Goal: Navigation & Orientation: Find specific page/section

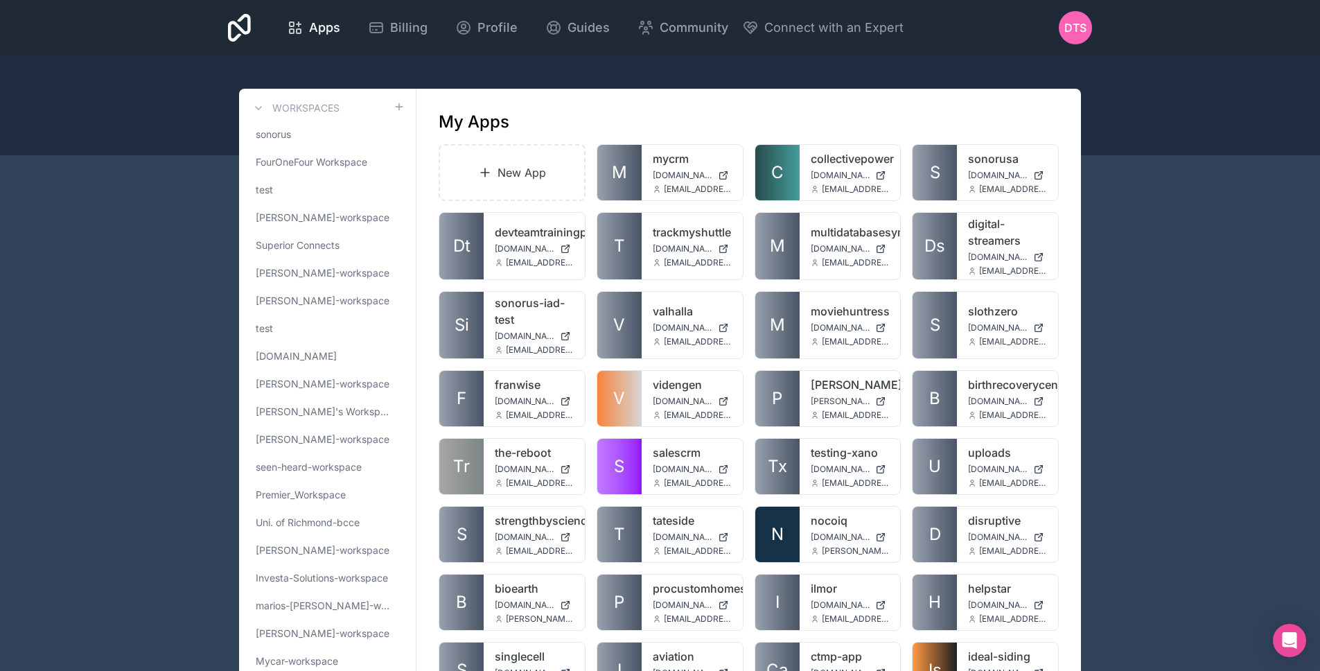
click at [247, 19] on icon at bounding box center [239, 28] width 23 height 28
click at [245, 22] on icon at bounding box center [239, 27] width 23 height 33
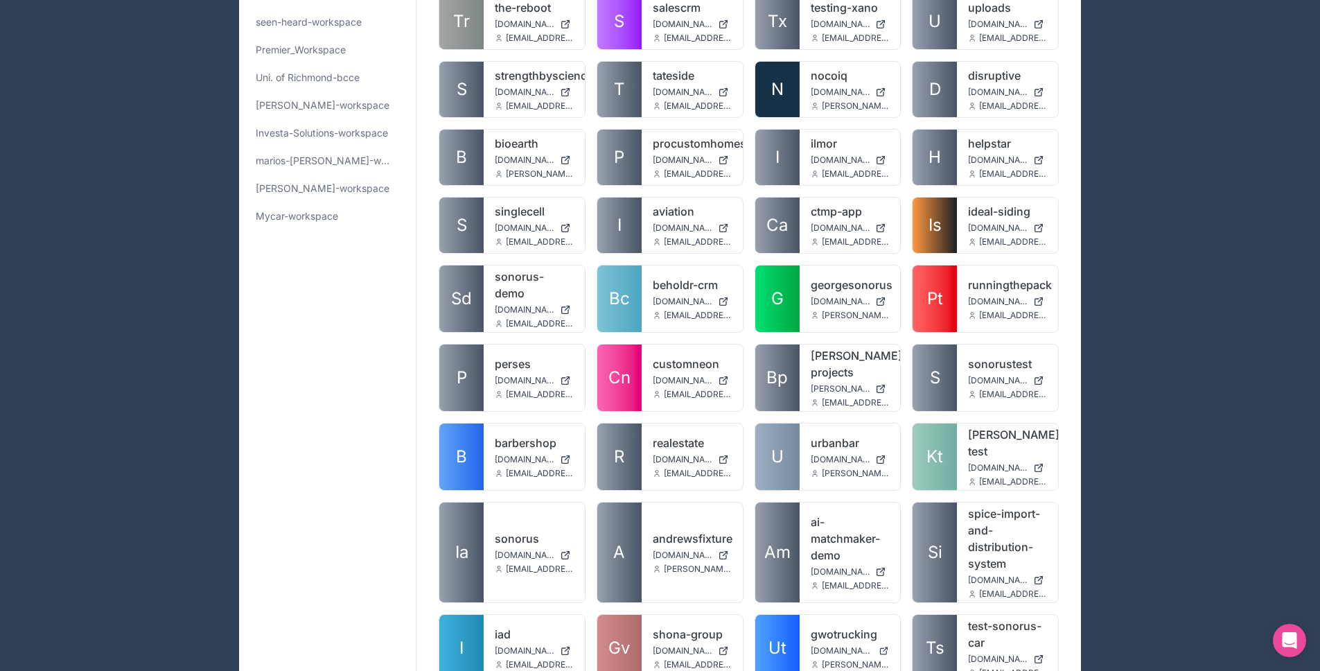
scroll to position [223, 0]
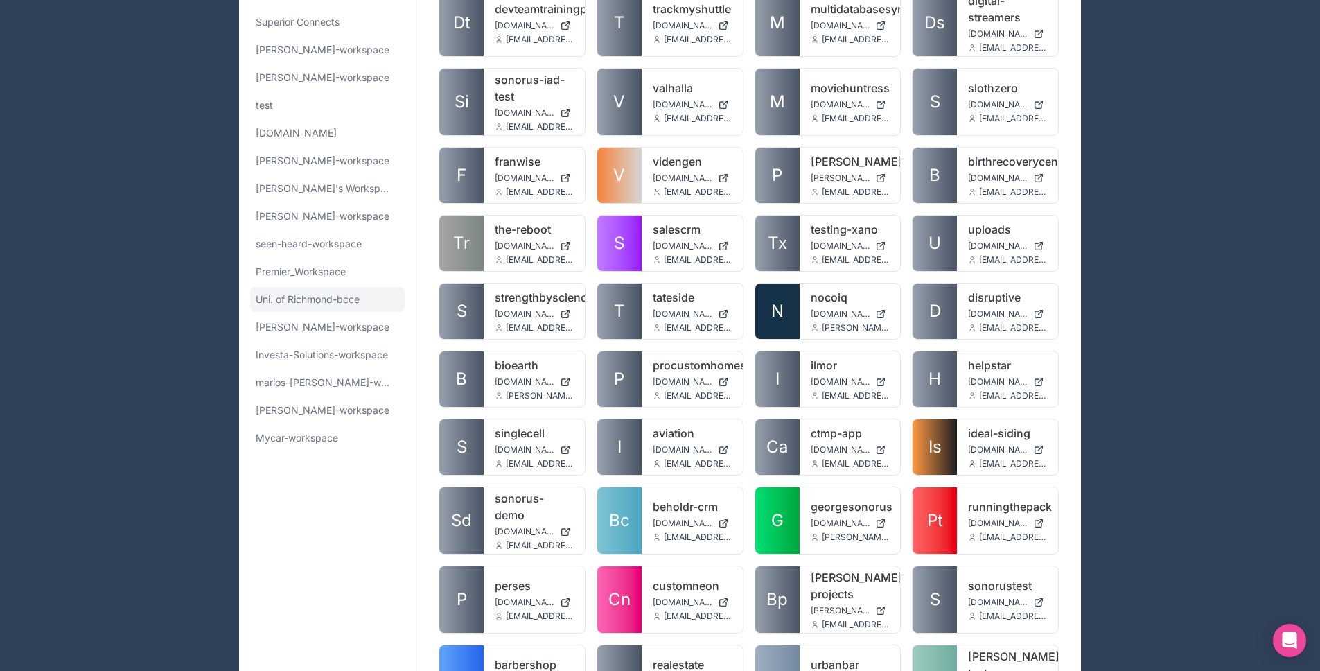
click at [300, 306] on span "Uni. of Richmond-bcce" at bounding box center [308, 299] width 104 height 14
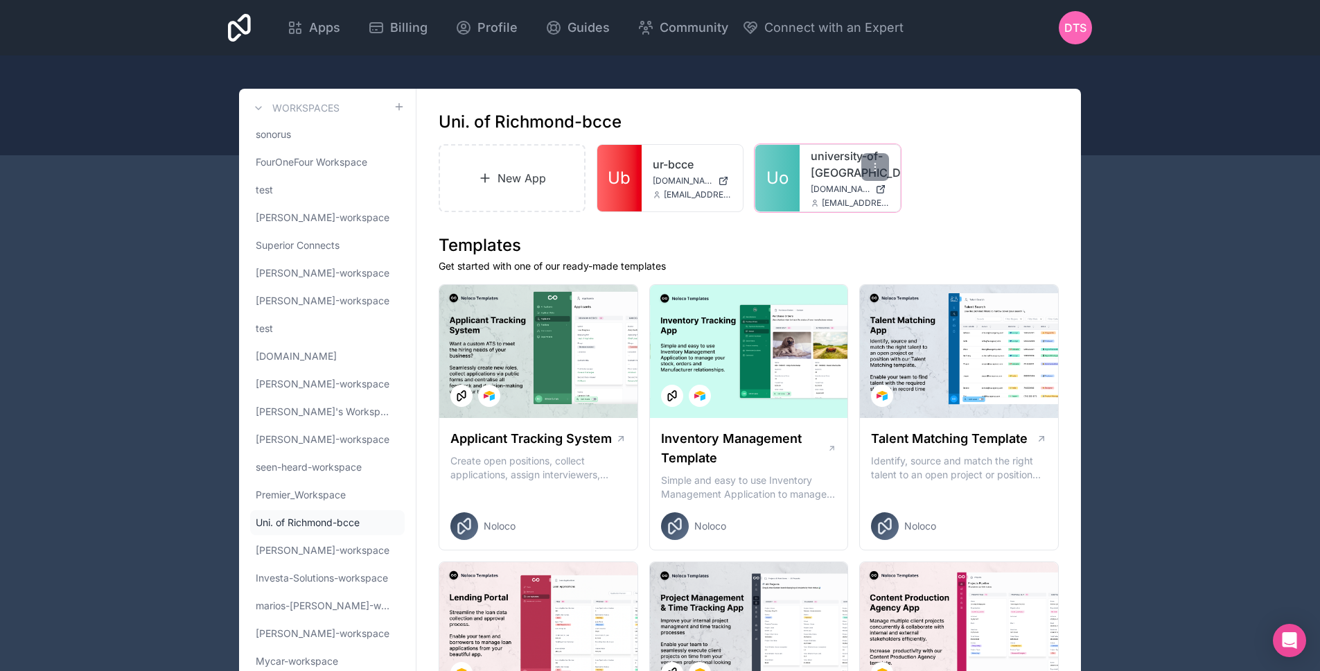
click at [769, 172] on span "Uo" at bounding box center [777, 178] width 22 height 22
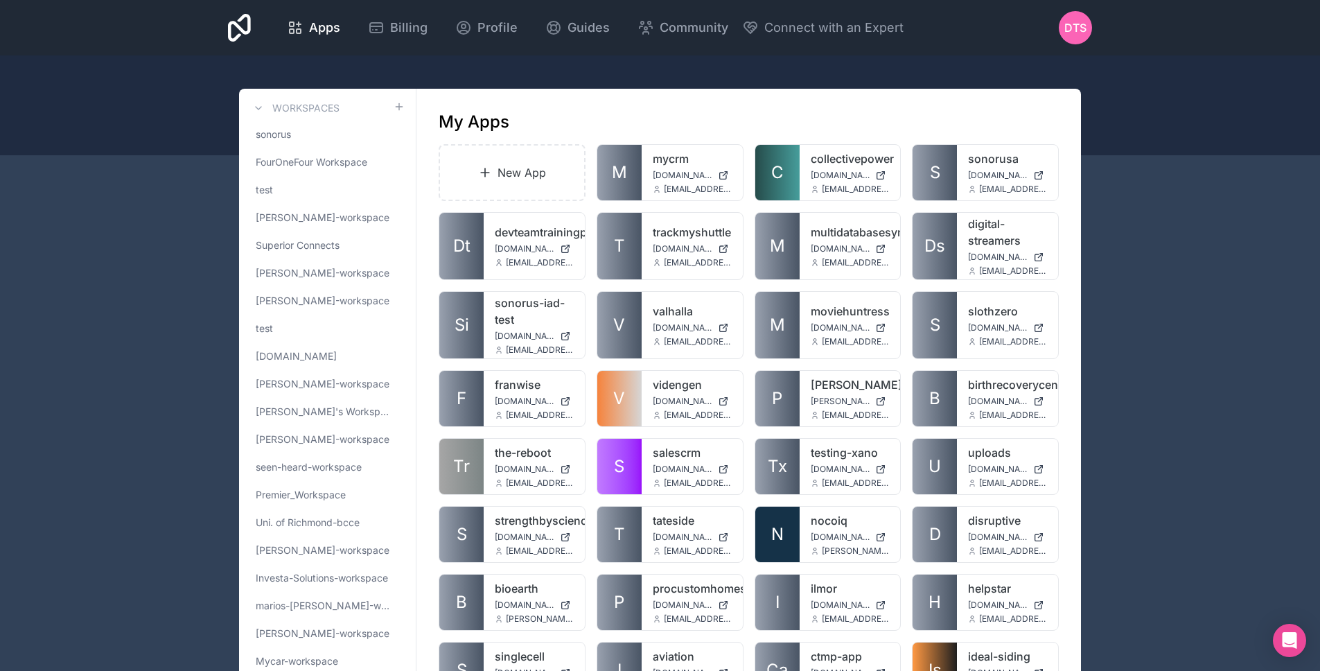
click at [258, 23] on div "Apps Billing Profile Guides Community Connect with an Expert DTS Billing Profil…" at bounding box center [660, 27] width 886 height 55
click at [254, 22] on div "Apps Billing Profile Guides Community Connect with an Expert DTS Billing Profil…" at bounding box center [660, 27] width 886 height 55
click at [250, 21] on icon at bounding box center [239, 28] width 23 height 28
click at [245, 21] on icon at bounding box center [239, 27] width 23 height 33
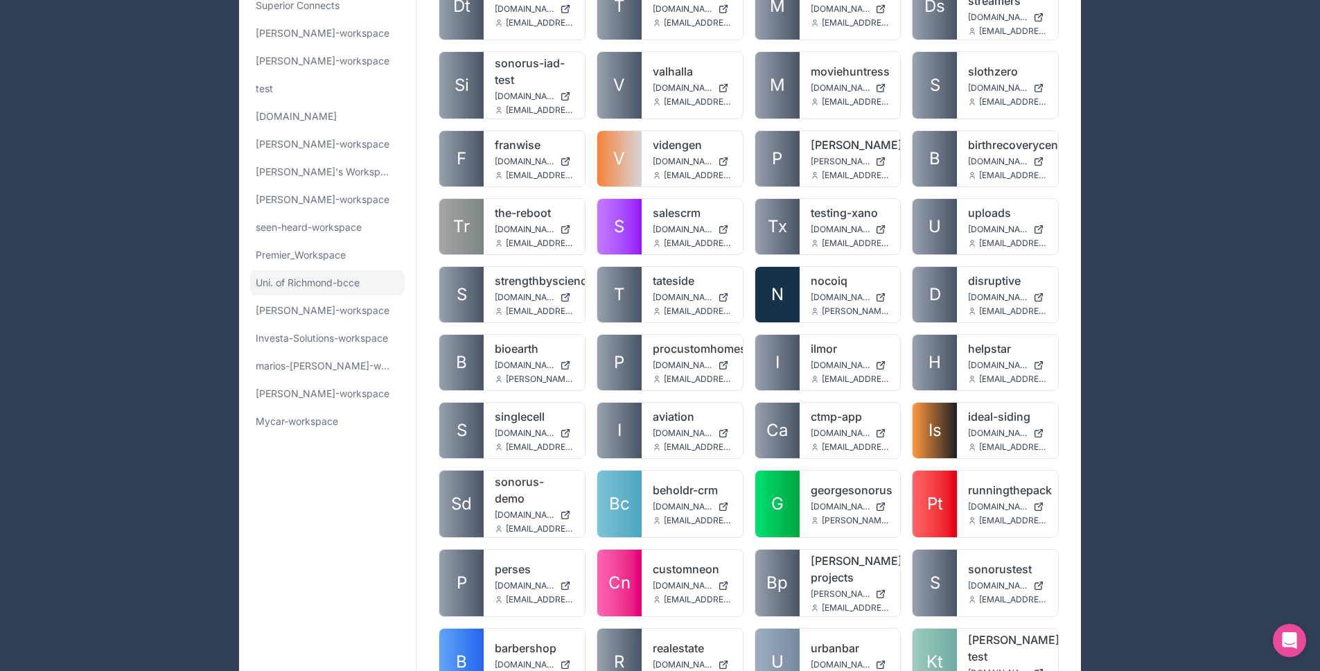
click at [337, 283] on span "Uni. of Richmond-bcce" at bounding box center [308, 283] width 104 height 14
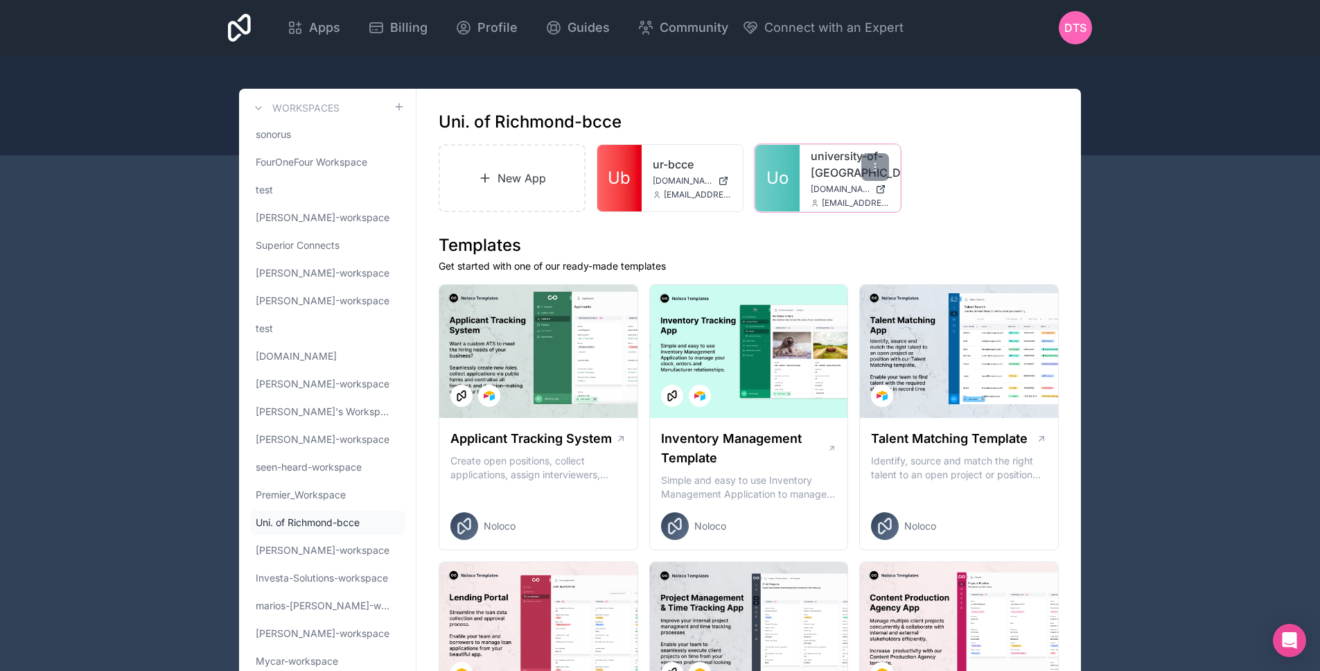
click at [777, 165] on link "Uo" at bounding box center [777, 178] width 44 height 67
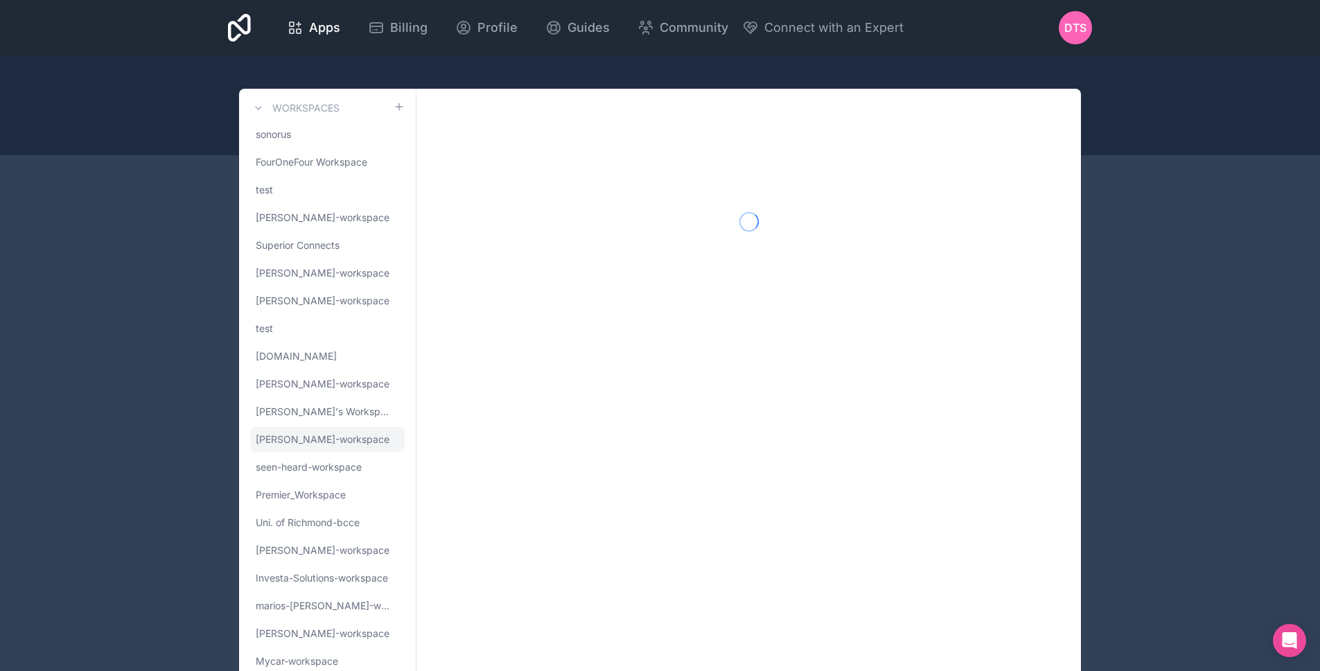
scroll to position [47, 0]
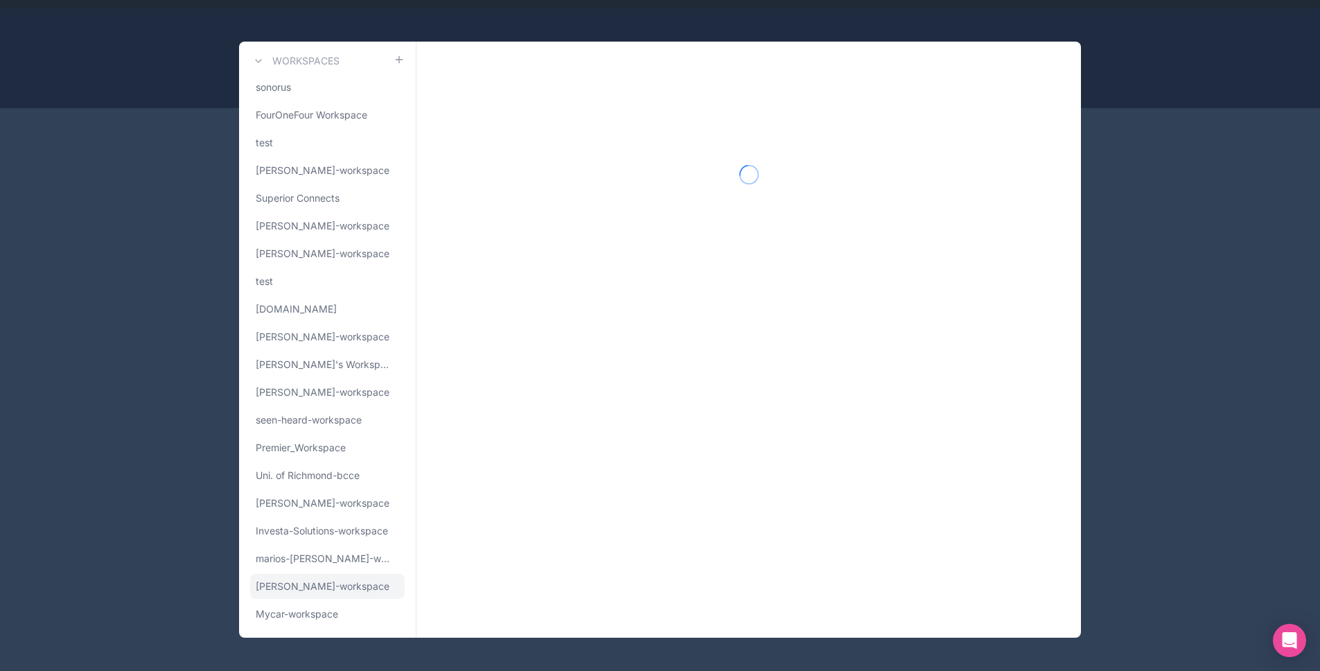
click at [308, 577] on link "[PERSON_NAME]-workspace" at bounding box center [327, 586] width 155 height 25
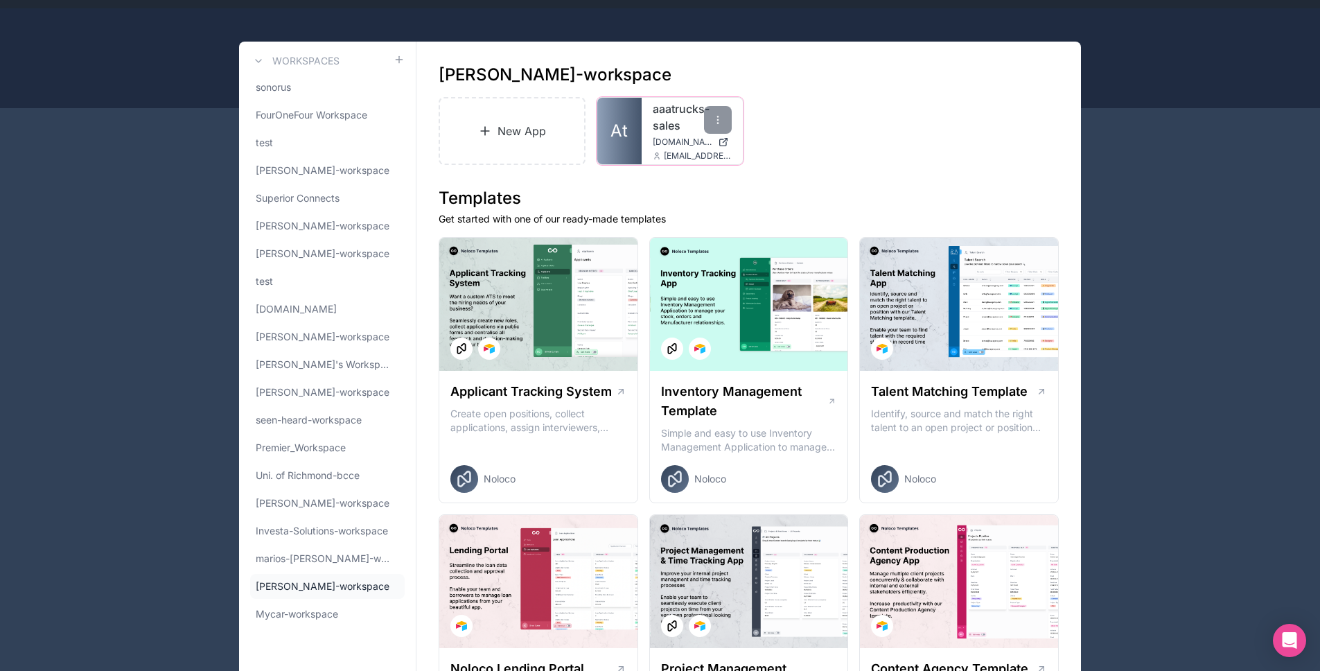
click at [606, 142] on link "At" at bounding box center [619, 131] width 44 height 67
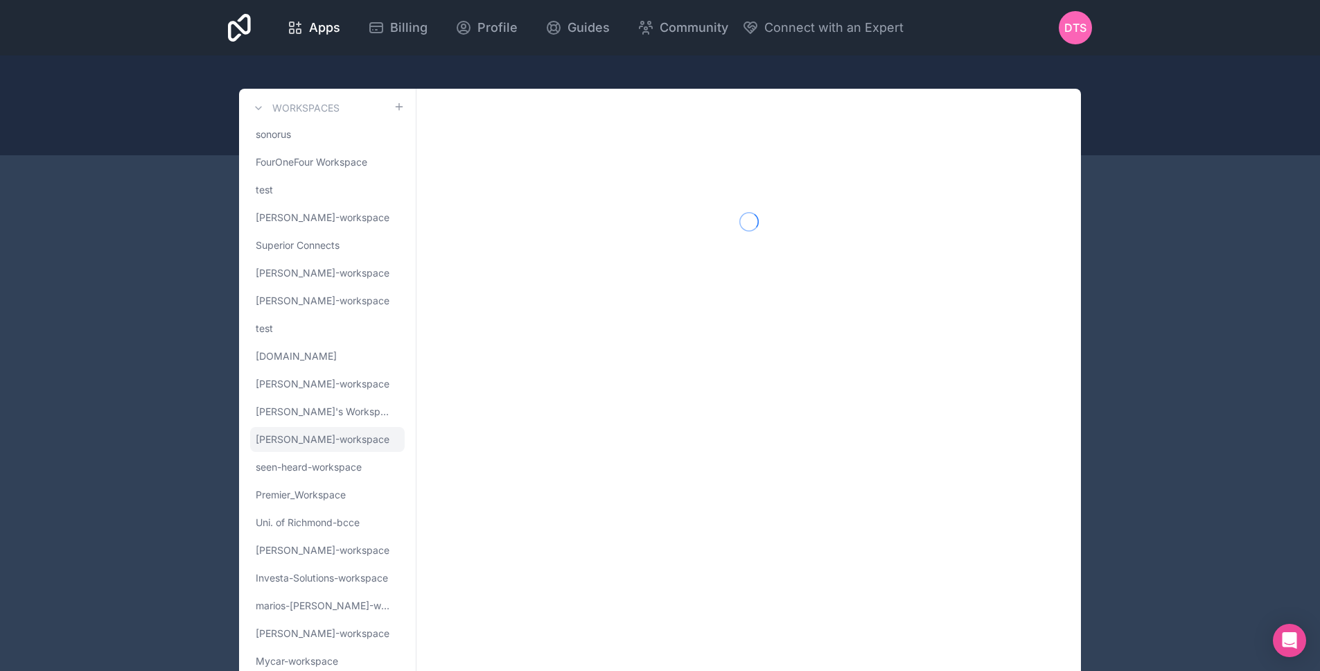
scroll to position [47, 0]
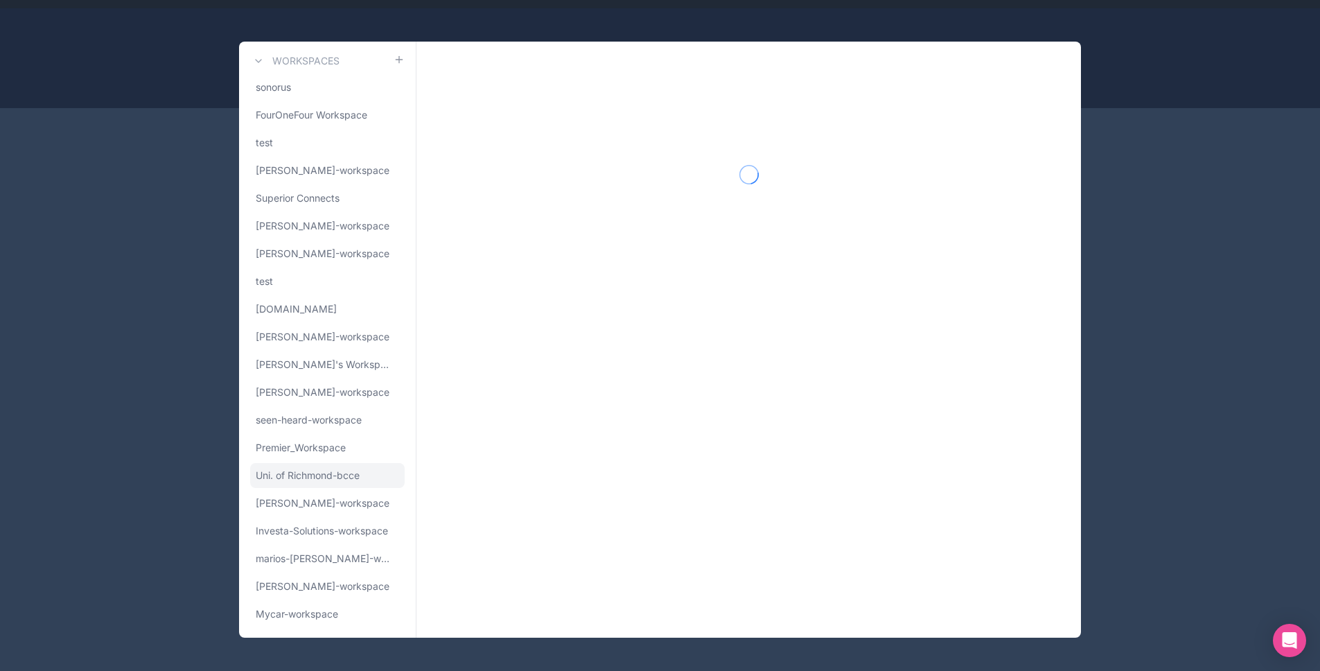
click at [337, 479] on span "Uni. of Richmond-bcce" at bounding box center [308, 475] width 104 height 14
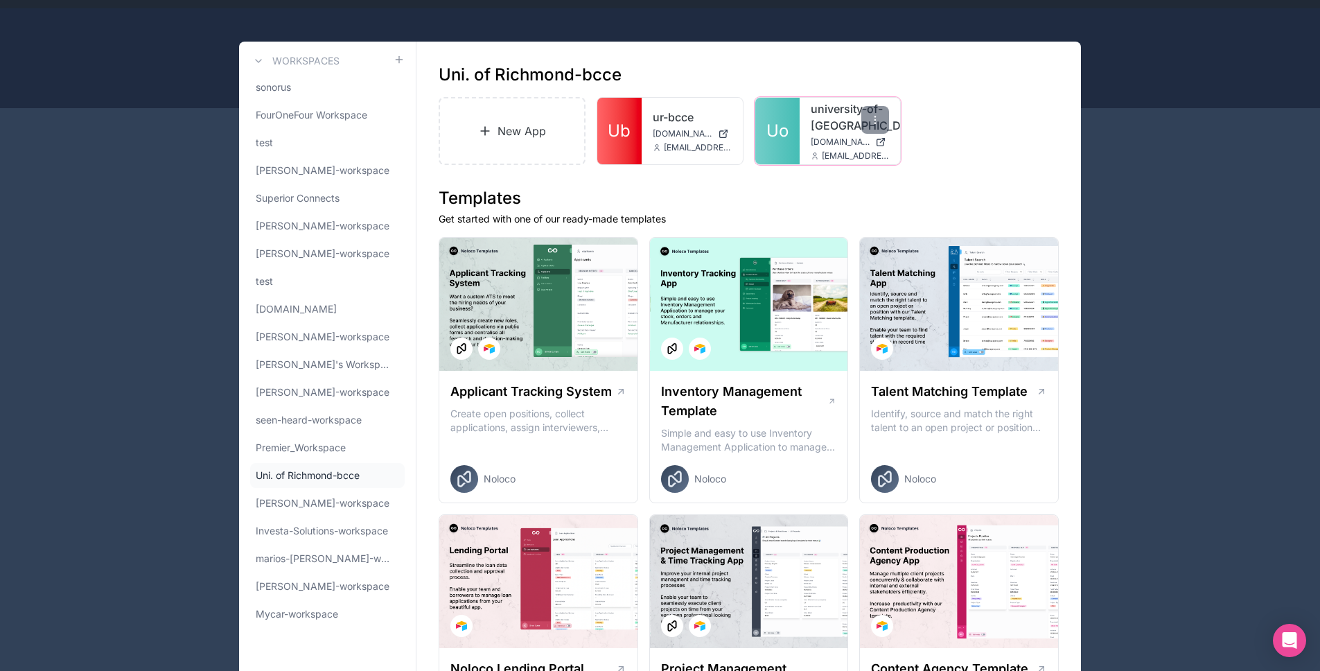
click at [780, 152] on link "Uo" at bounding box center [777, 131] width 44 height 67
